Goal: Register for event/course

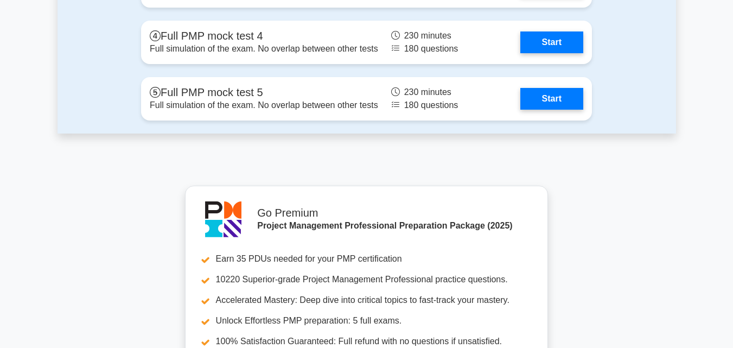
scroll to position [3366, 0]
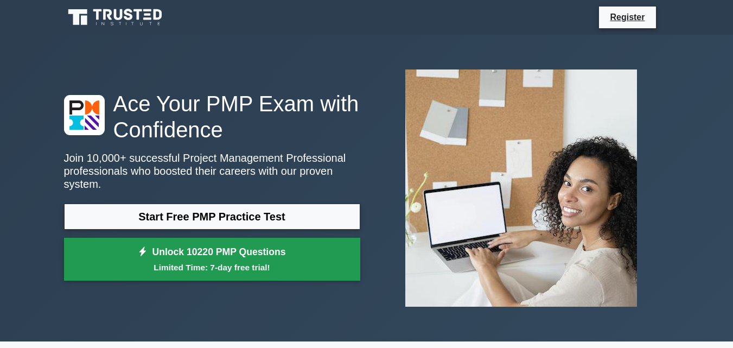
click at [307, 254] on link "Unlock 10220 PMP Questions Limited Time: 7-day free trial!" at bounding box center [212, 259] width 296 height 43
